Goal: Task Accomplishment & Management: Manage account settings

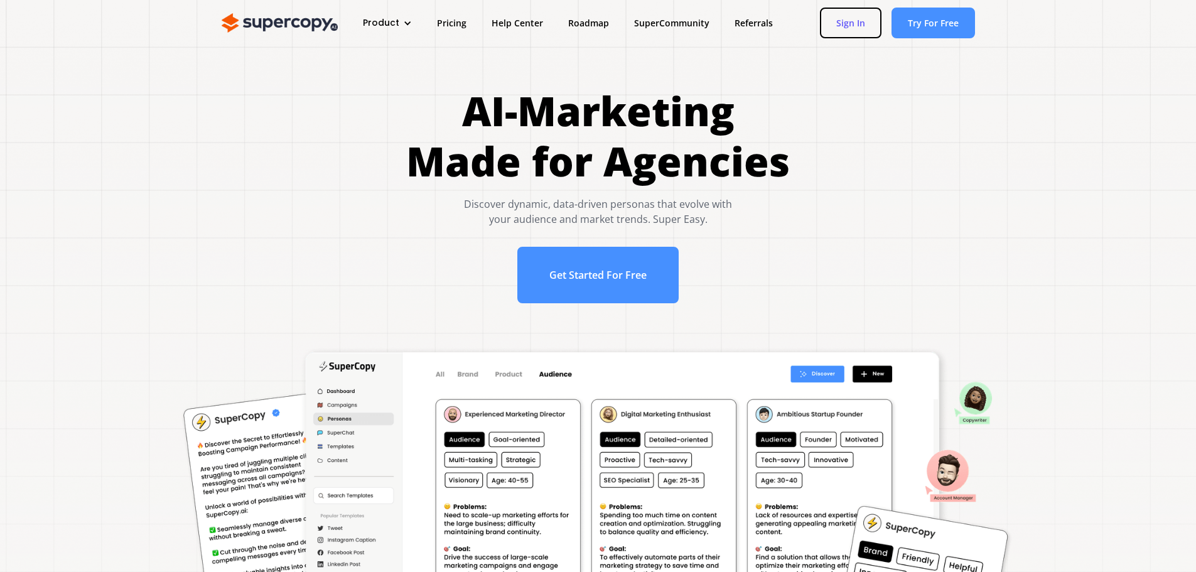
click at [849, 19] on link "Sign In" at bounding box center [851, 23] width 62 height 31
click at [851, 23] on link "Sign In" at bounding box center [851, 23] width 62 height 31
